Goal: Information Seeking & Learning: Learn about a topic

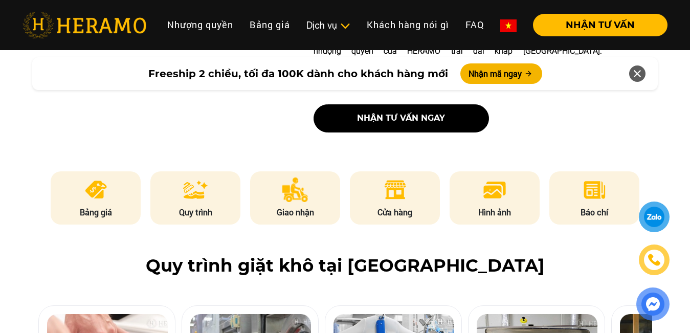
scroll to position [454, 0]
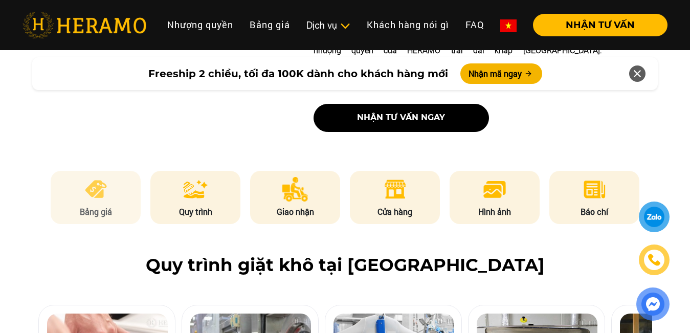
click at [86, 177] on img at bounding box center [95, 189] width 25 height 25
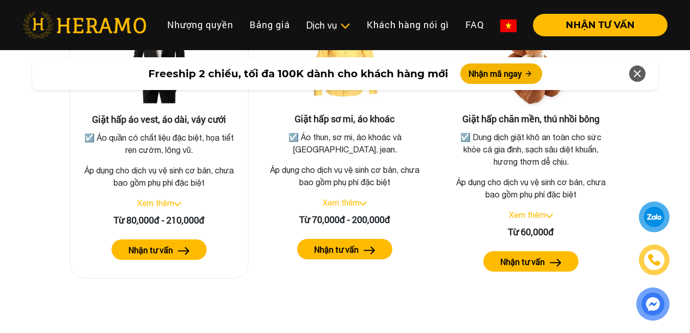
scroll to position [1954, 0]
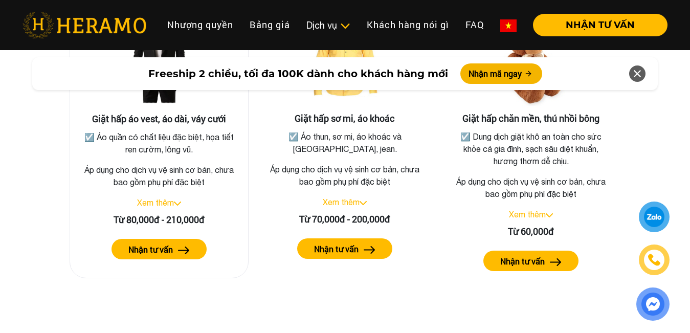
click at [165, 198] on link "Xem thêm" at bounding box center [155, 202] width 37 height 9
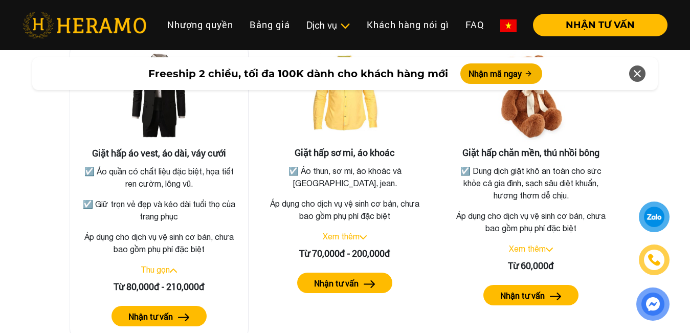
scroll to position [1920, 0]
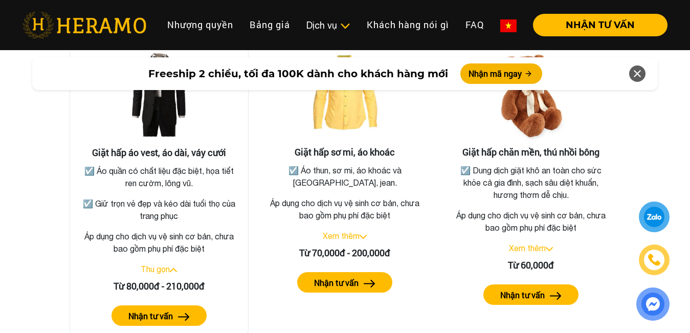
click at [172, 305] on button "Nhận tư vấn" at bounding box center [159, 315] width 95 height 20
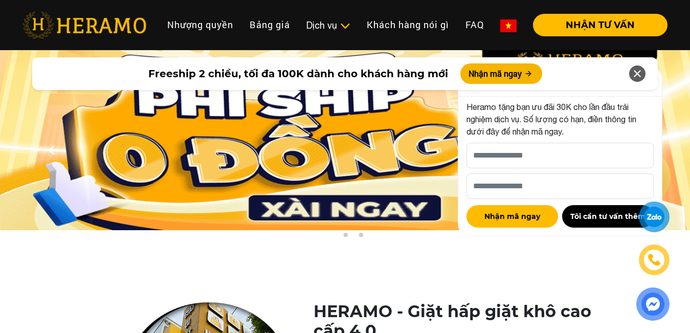
scroll to position [0, 0]
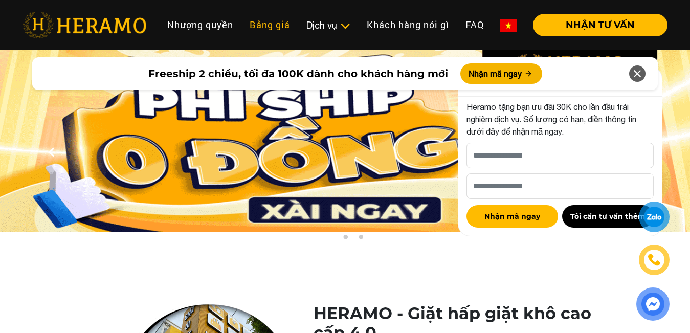
click at [288, 19] on link "Bảng giá" at bounding box center [270, 25] width 57 height 22
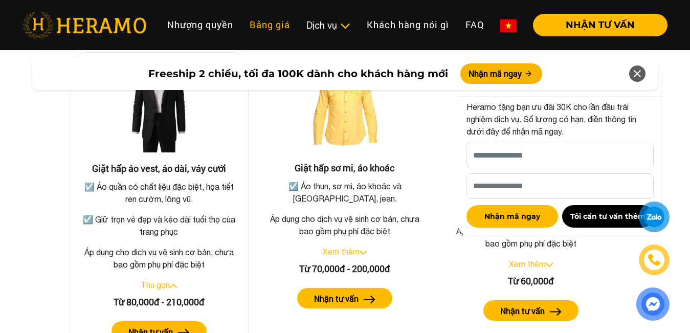
scroll to position [1905, 0]
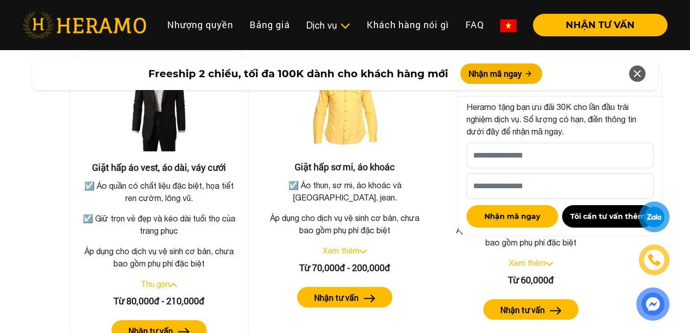
drag, startPoint x: 111, startPoint y: 201, endPoint x: 185, endPoint y: 259, distance: 94.5
click at [185, 259] on div "Giặt hấp áo vest, áo dài, váy cưới ☑️ Áo quần có chất liệu đặc biệt, họa tiết r…" at bounding box center [159, 205] width 179 height 309
click at [635, 76] on icon at bounding box center [637, 73] width 12 height 18
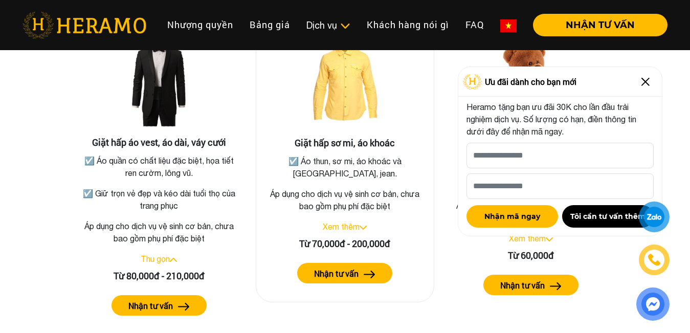
scroll to position [1930, 0]
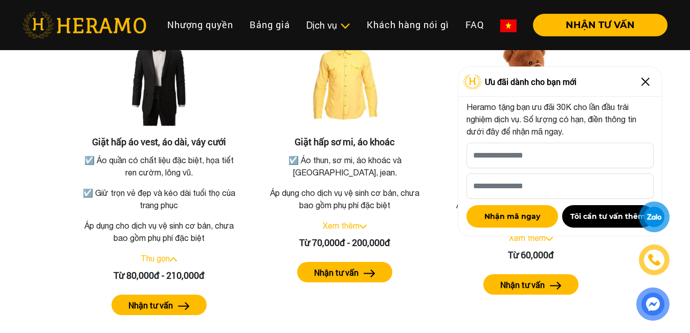
click at [649, 85] on img at bounding box center [646, 82] width 16 height 16
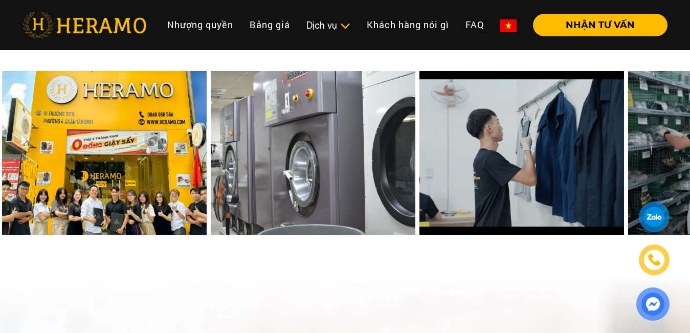
scroll to position [4165, 0]
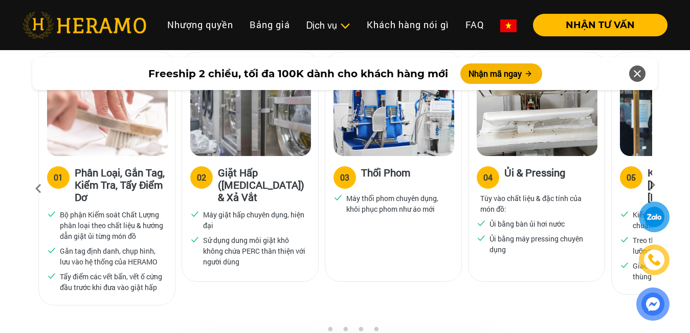
scroll to position [708, 0]
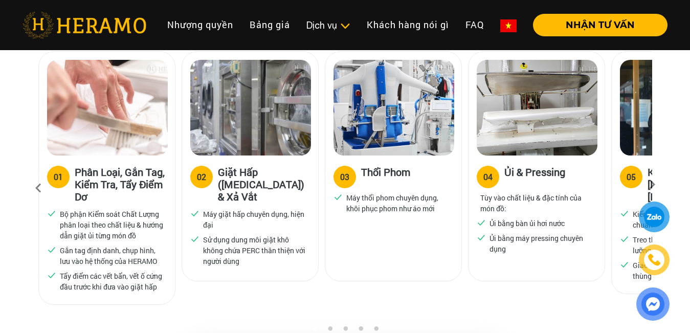
click at [650, 185] on icon at bounding box center [652, 188] width 18 height 7
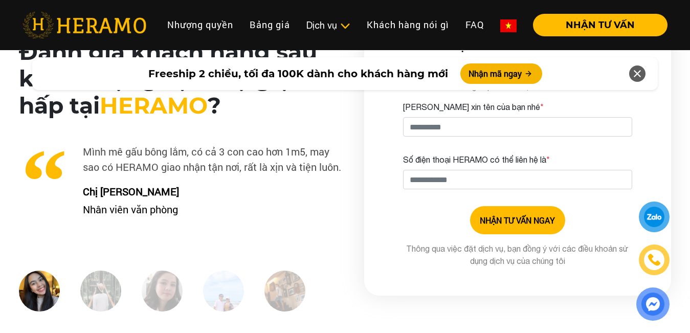
scroll to position [2574, 0]
